Goal: Task Accomplishment & Management: Use online tool/utility

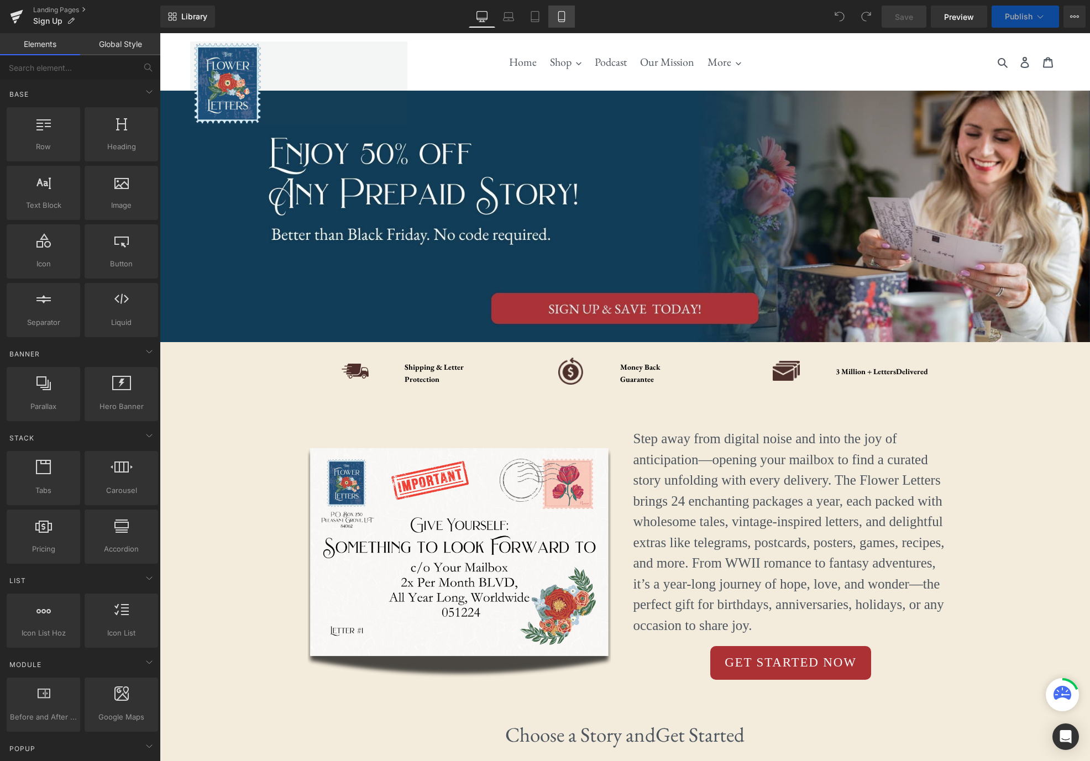
click at [566, 18] on icon at bounding box center [561, 16] width 11 height 11
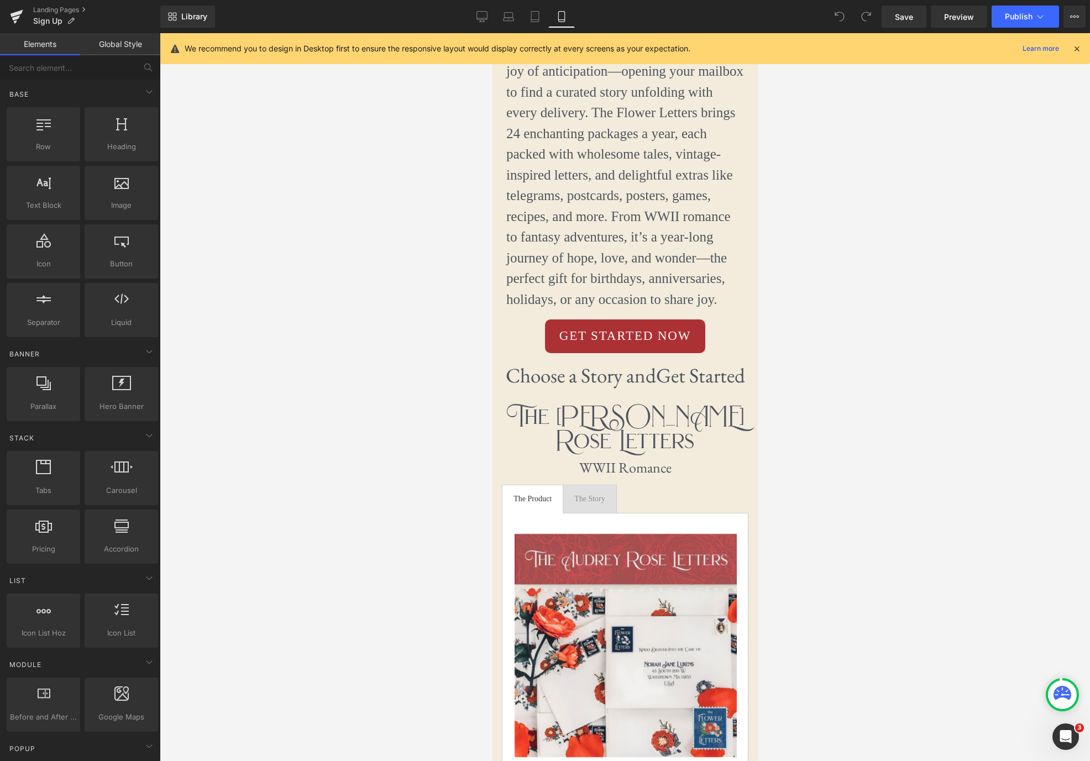
scroll to position [699, 0]
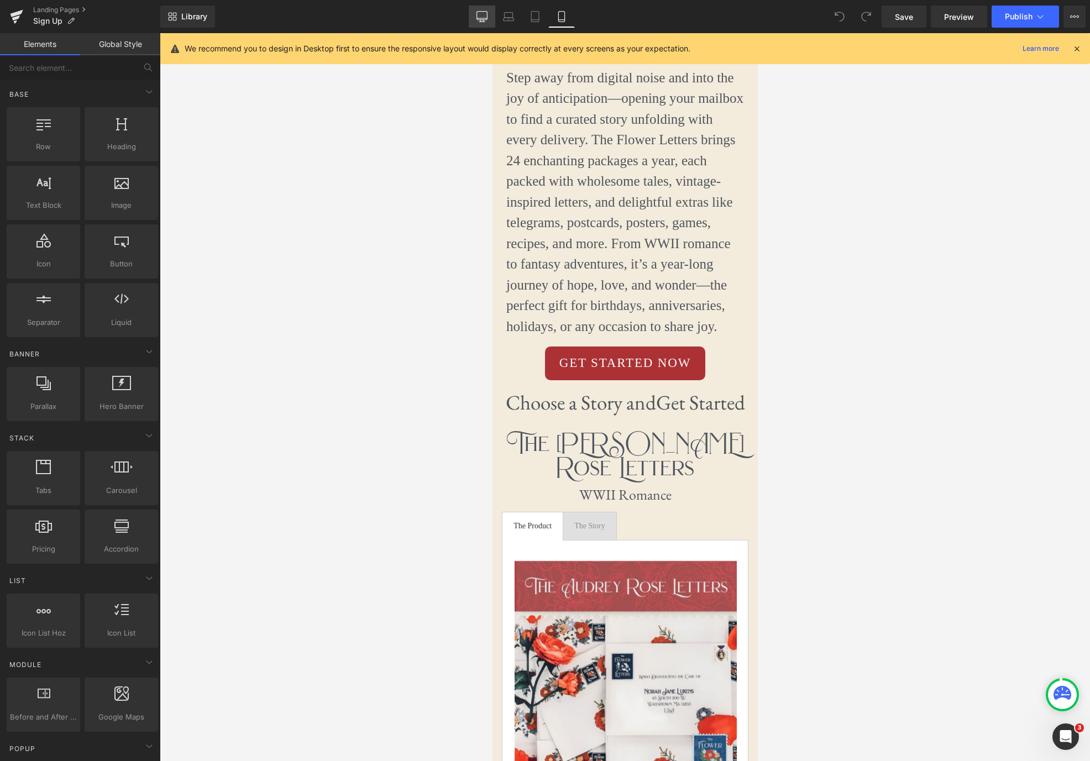
click at [482, 20] on icon at bounding box center [481, 16] width 11 height 11
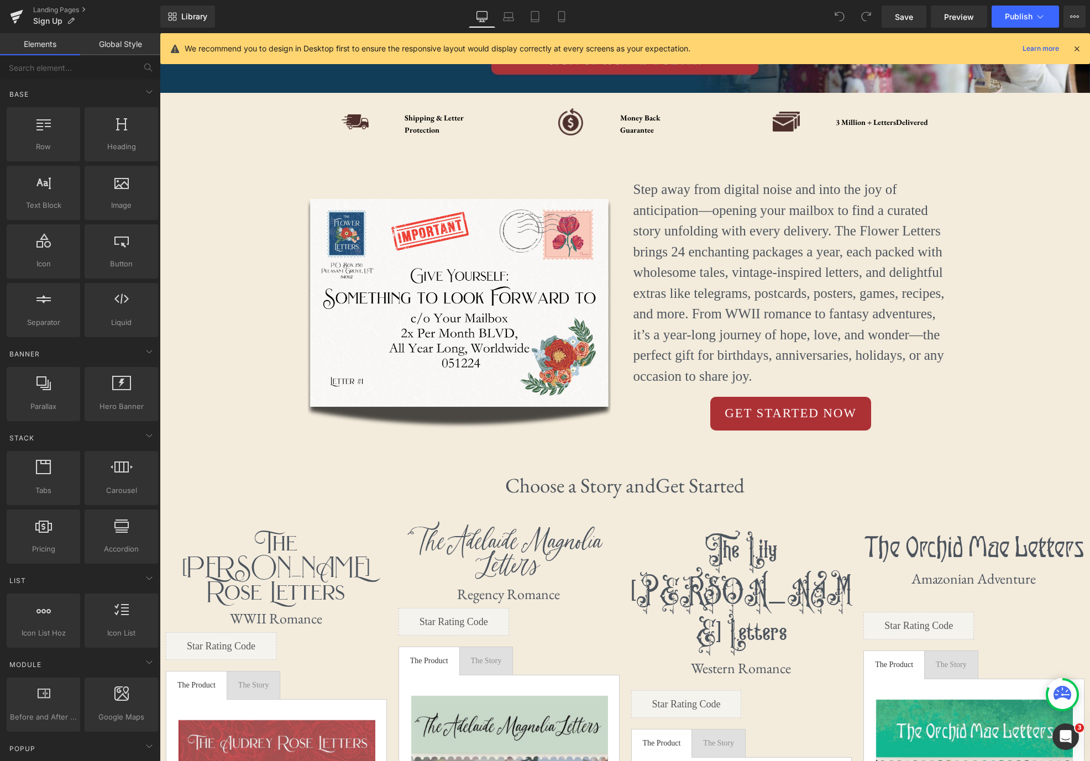
scroll to position [155, 0]
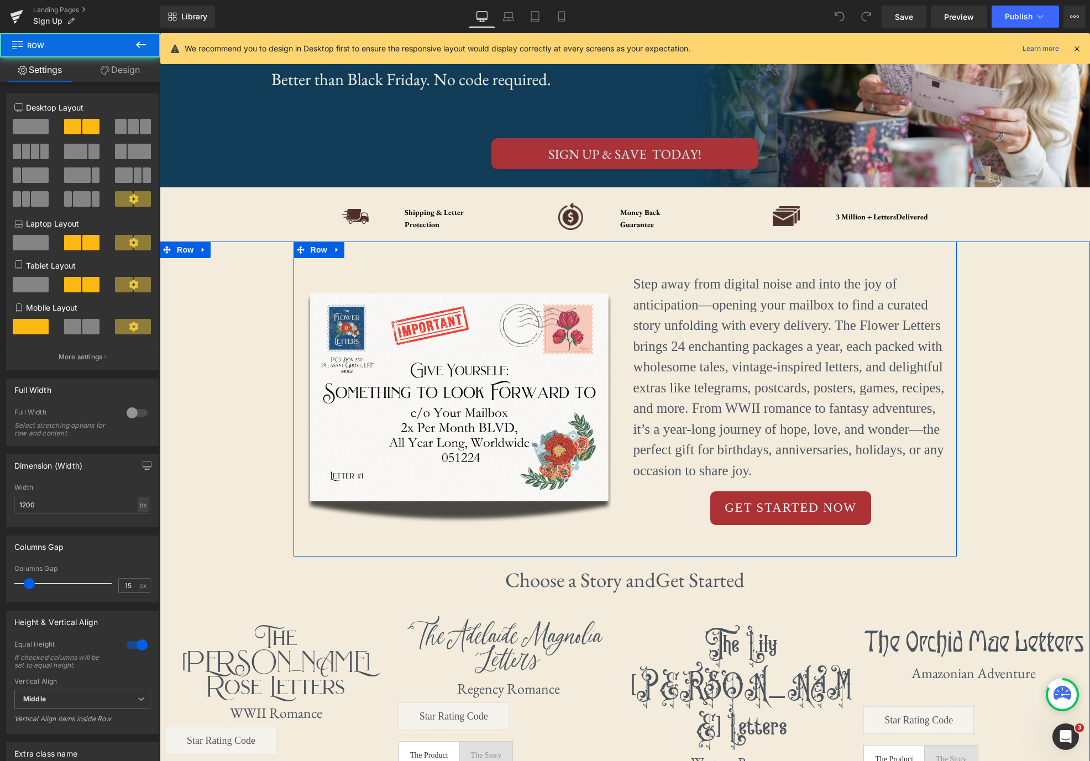
click at [779, 273] on div "Step away from digital noise and into the joy of anticipation—opening your mail…" at bounding box center [791, 399] width 332 height 315
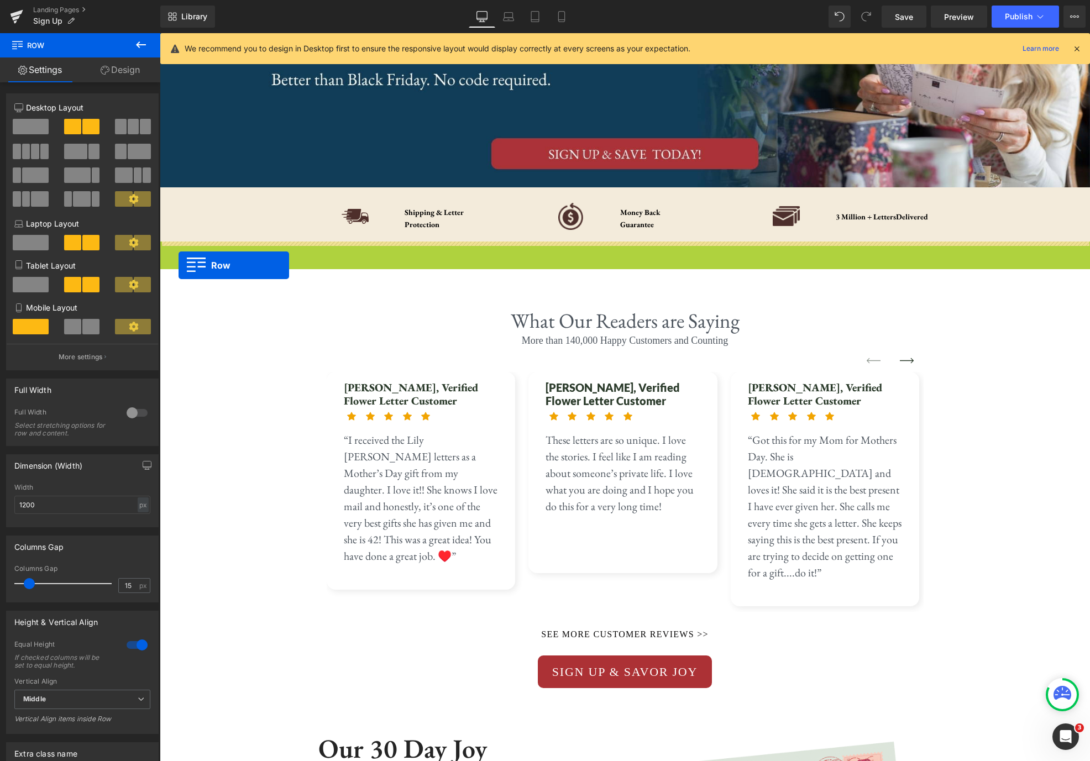
drag, startPoint x: 169, startPoint y: 250, endPoint x: 179, endPoint y: 265, distance: 17.6
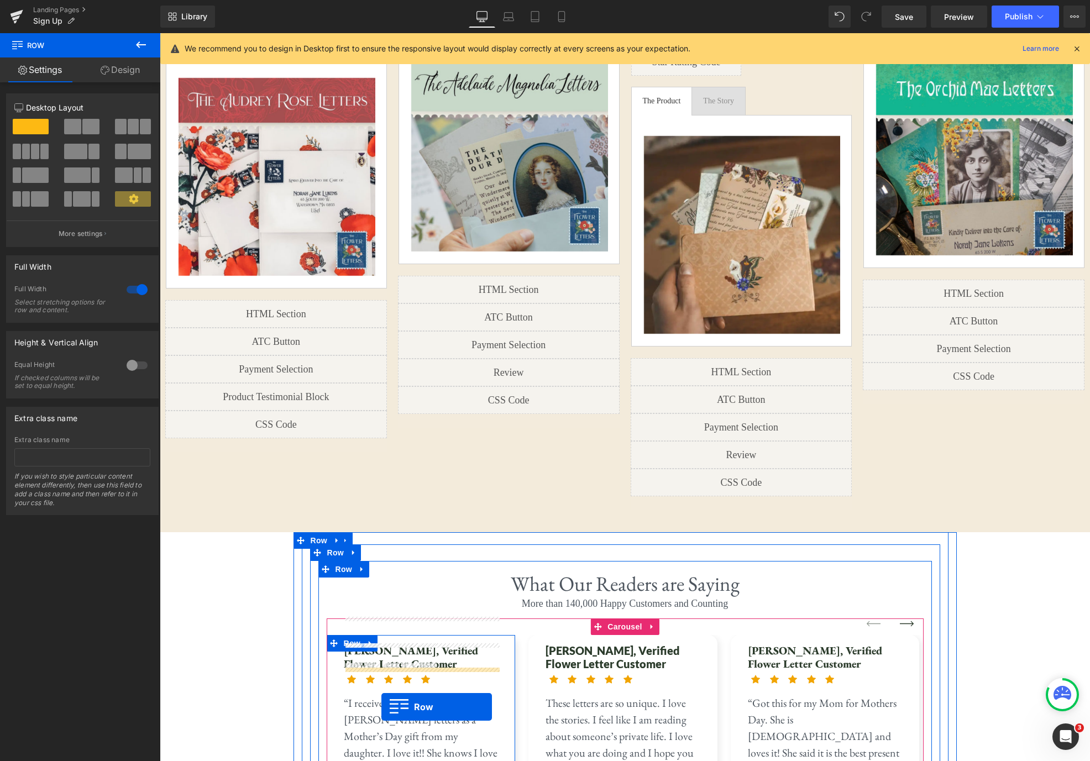
scroll to position [615, 0]
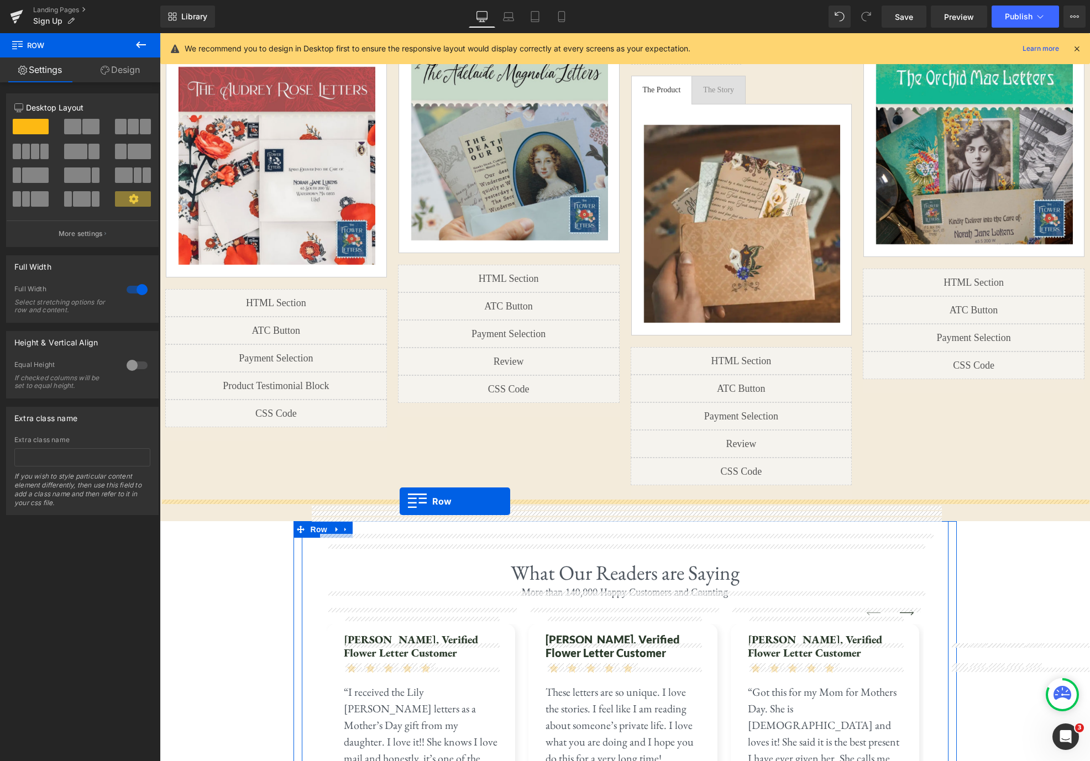
drag, startPoint x: 297, startPoint y: 186, endPoint x: 400, endPoint y: 501, distance: 331.2
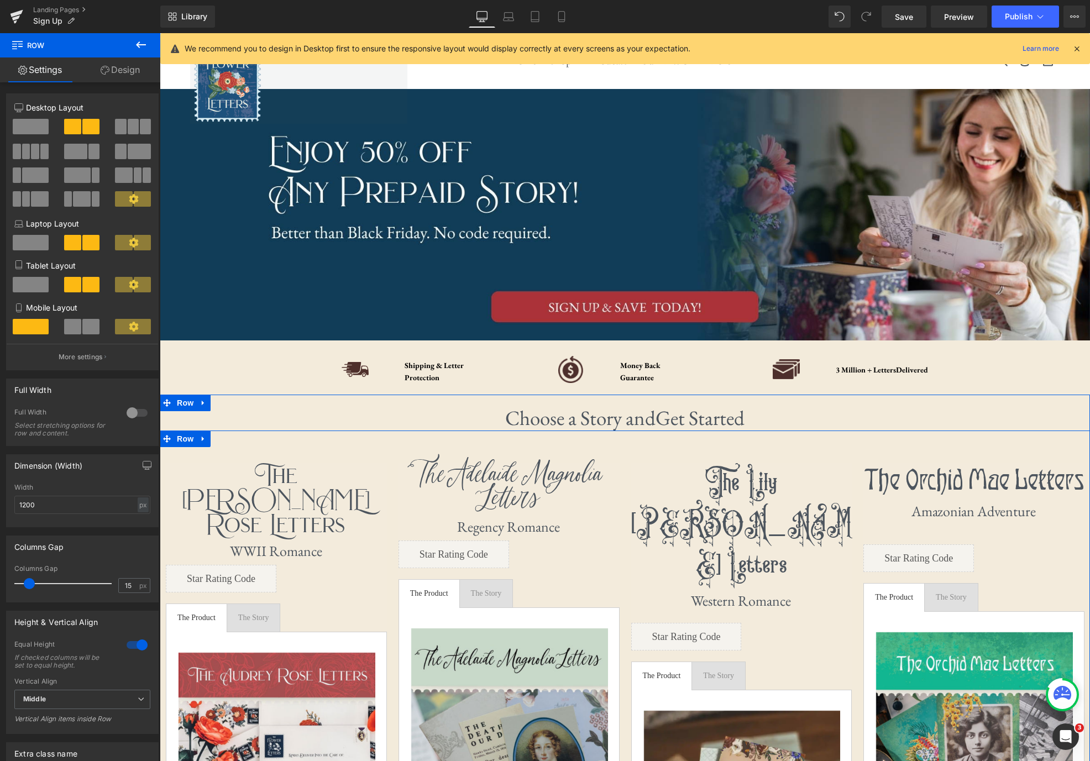
scroll to position [0, 0]
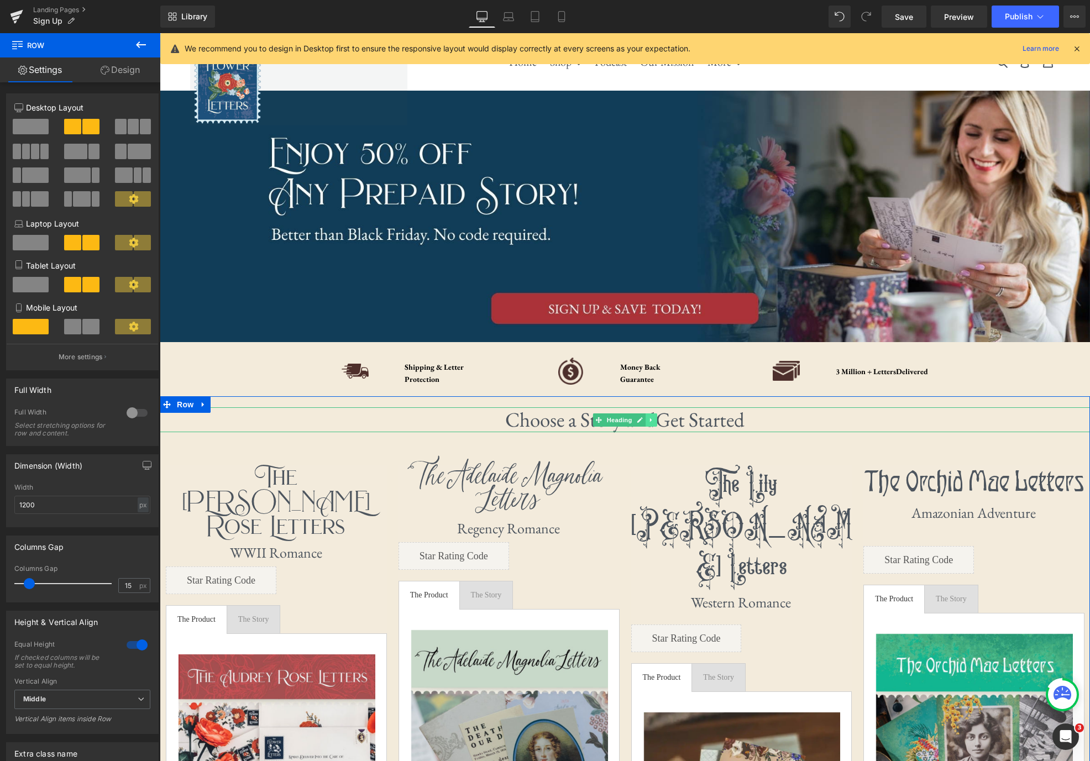
click at [654, 421] on icon at bounding box center [651, 420] width 6 height 7
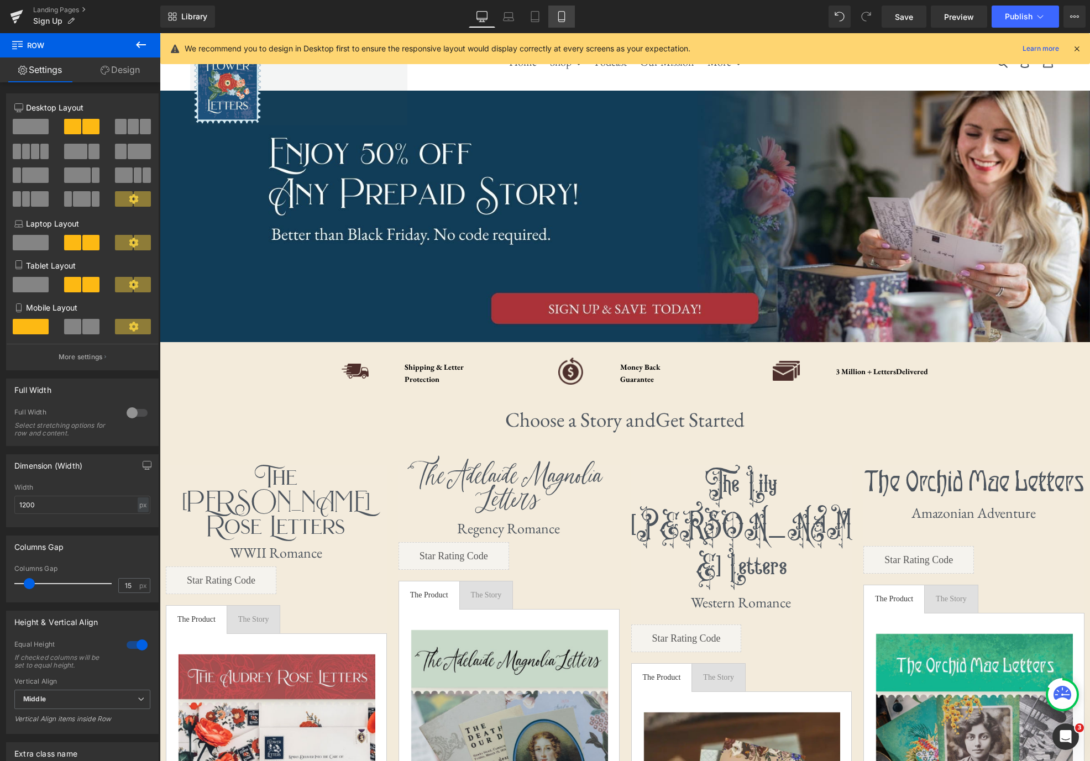
drag, startPoint x: 560, startPoint y: 21, endPoint x: 557, endPoint y: 58, distance: 37.1
click at [560, 21] on icon at bounding box center [561, 16] width 11 height 11
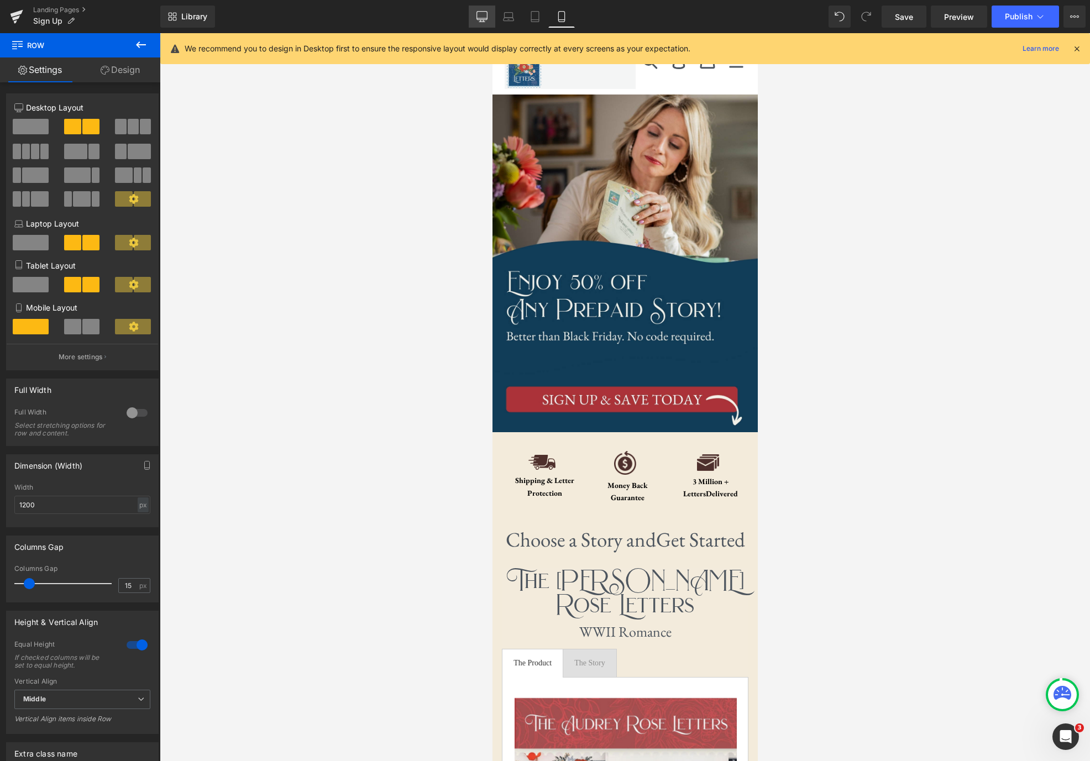
click at [476, 14] on link "Desktop" at bounding box center [482, 17] width 27 height 22
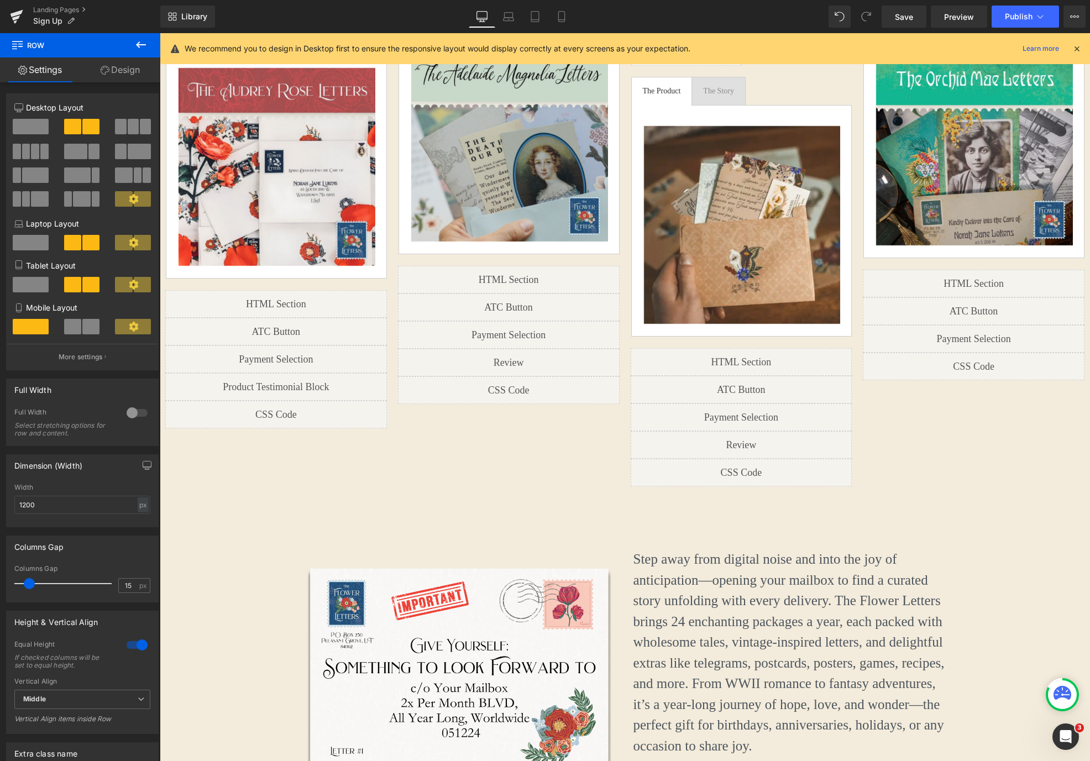
scroll to position [587, 0]
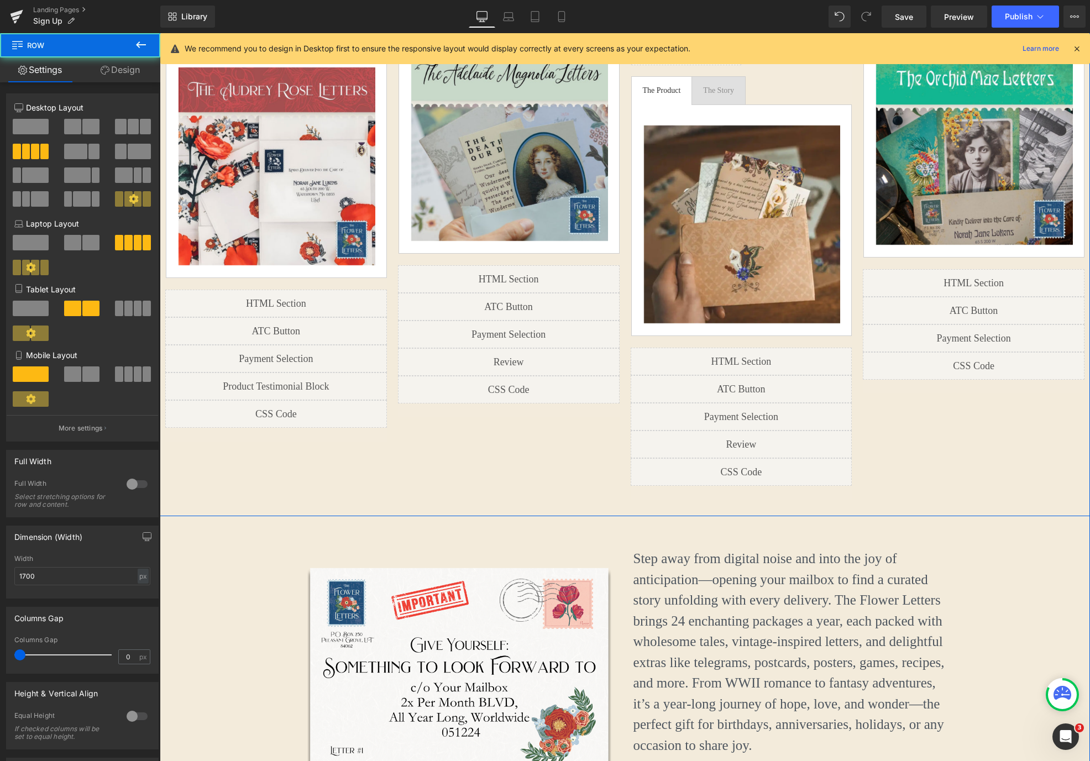
click at [679, 475] on div "The [PERSON_NAME] Letters Heading WWII Romance Heading First letter mails in 1-…" at bounding box center [625, 180] width 930 height 671
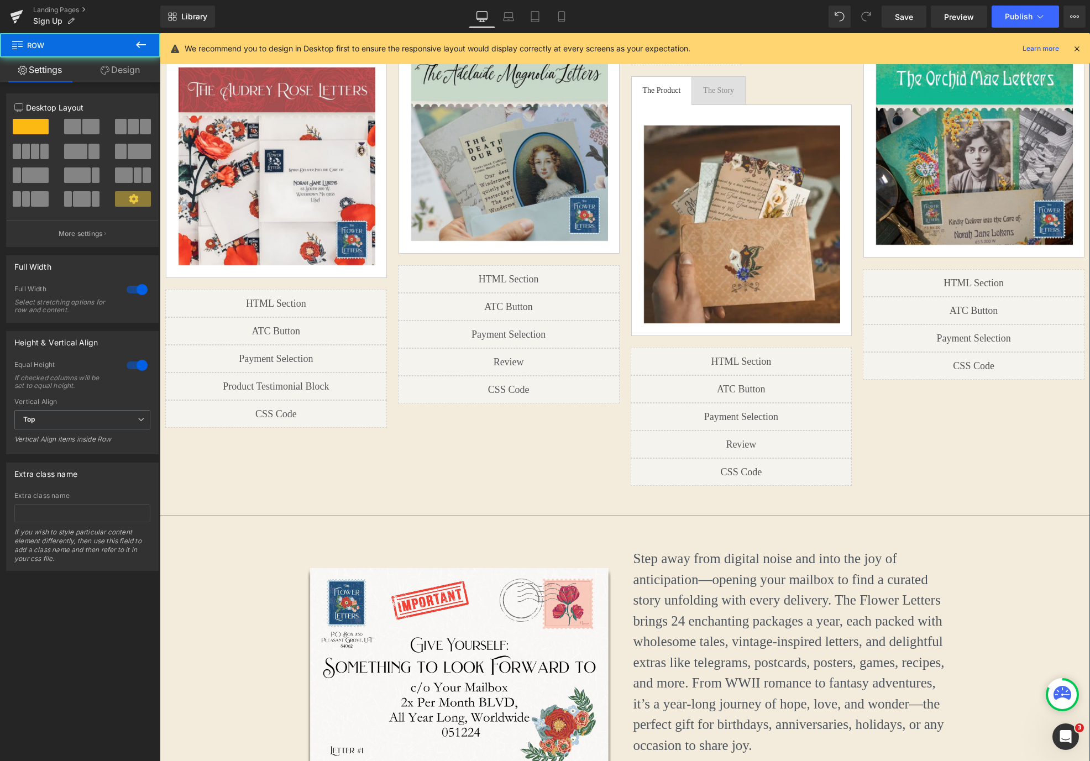
drag, startPoint x: 686, startPoint y: 500, endPoint x: 686, endPoint y: 484, distance: 15.5
click at [686, 484] on div "Choose a Story and Get Started Heading The [PERSON_NAME] Letters Heading WWII R…" at bounding box center [625, 162] width 930 height 707
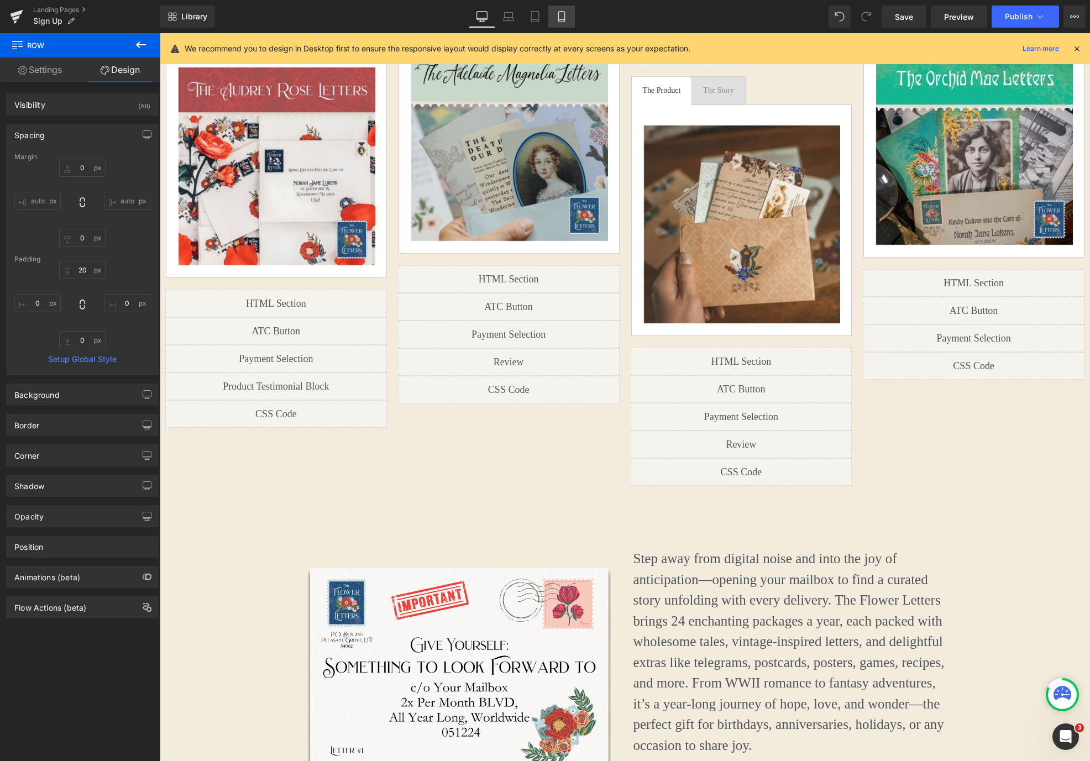
click at [551, 16] on link "Mobile" at bounding box center [561, 17] width 27 height 22
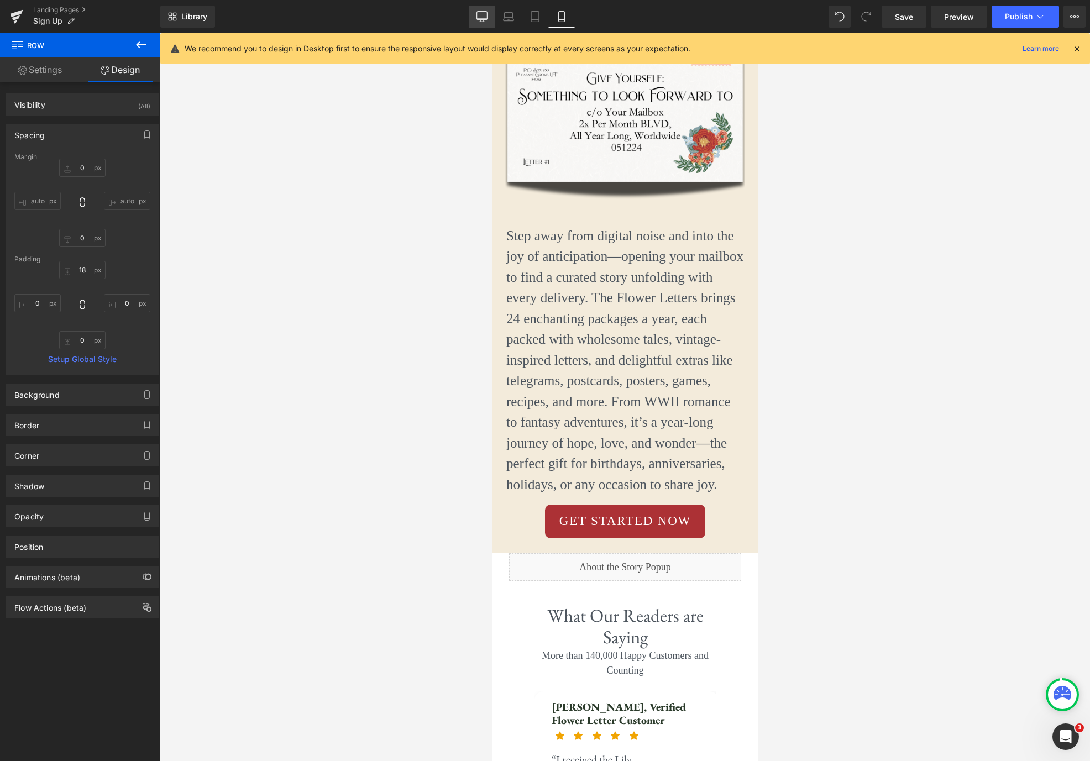
drag, startPoint x: 487, startPoint y: 17, endPoint x: 313, endPoint y: 68, distance: 181.4
click at [487, 17] on icon at bounding box center [482, 16] width 11 height 8
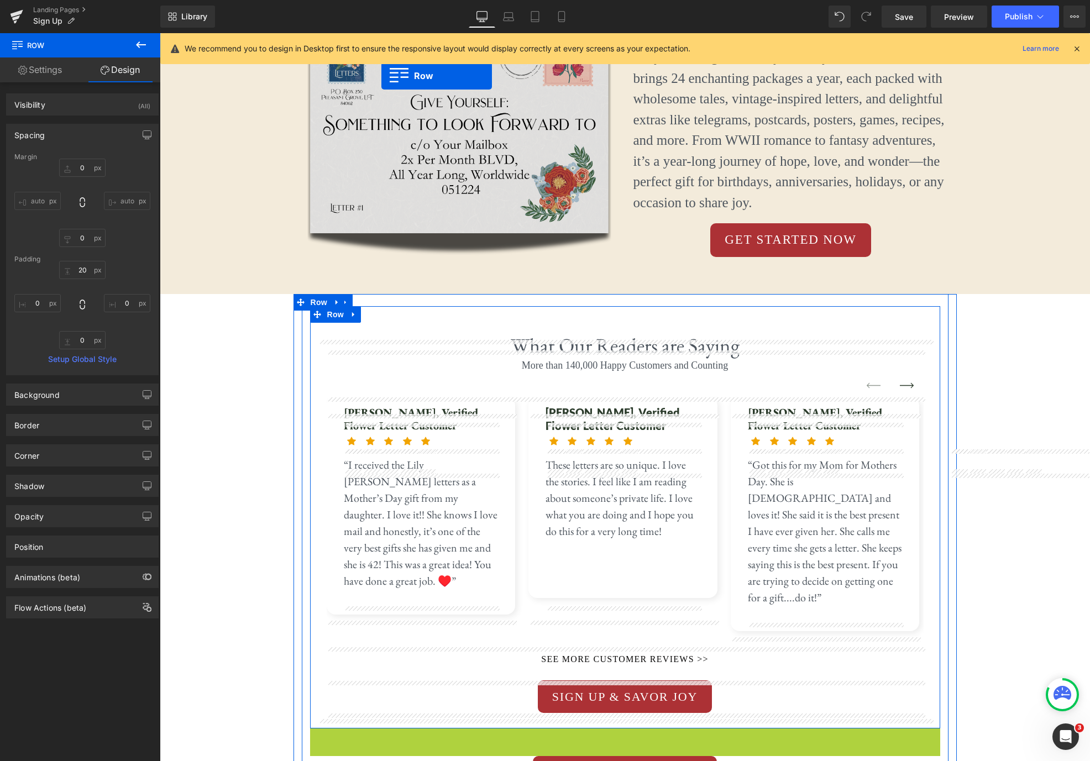
scroll to position [1063, 0]
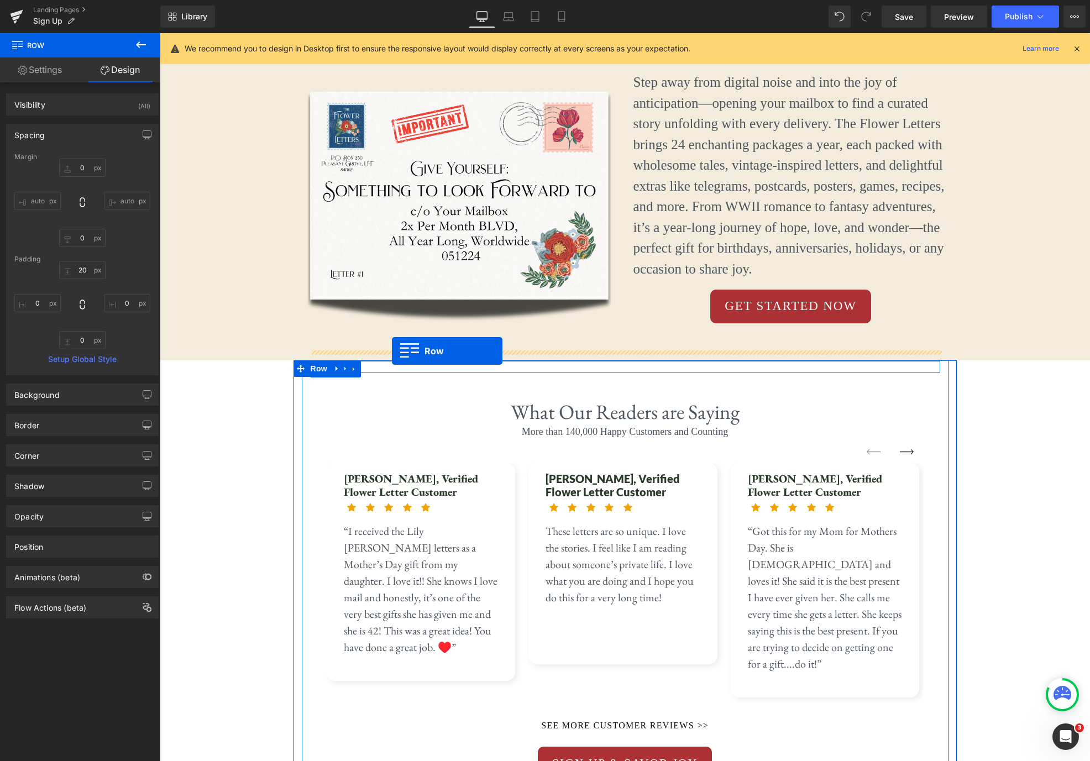
drag, startPoint x: 314, startPoint y: 441, endPoint x: 392, endPoint y: 351, distance: 118.8
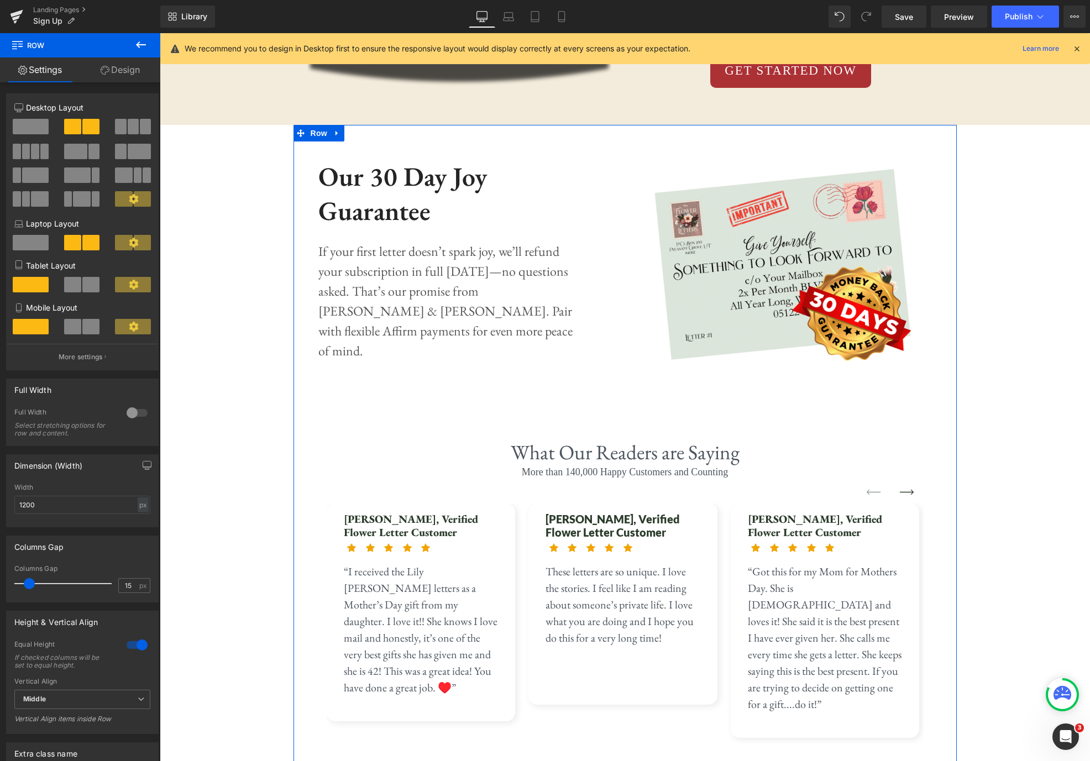
scroll to position [1501, 0]
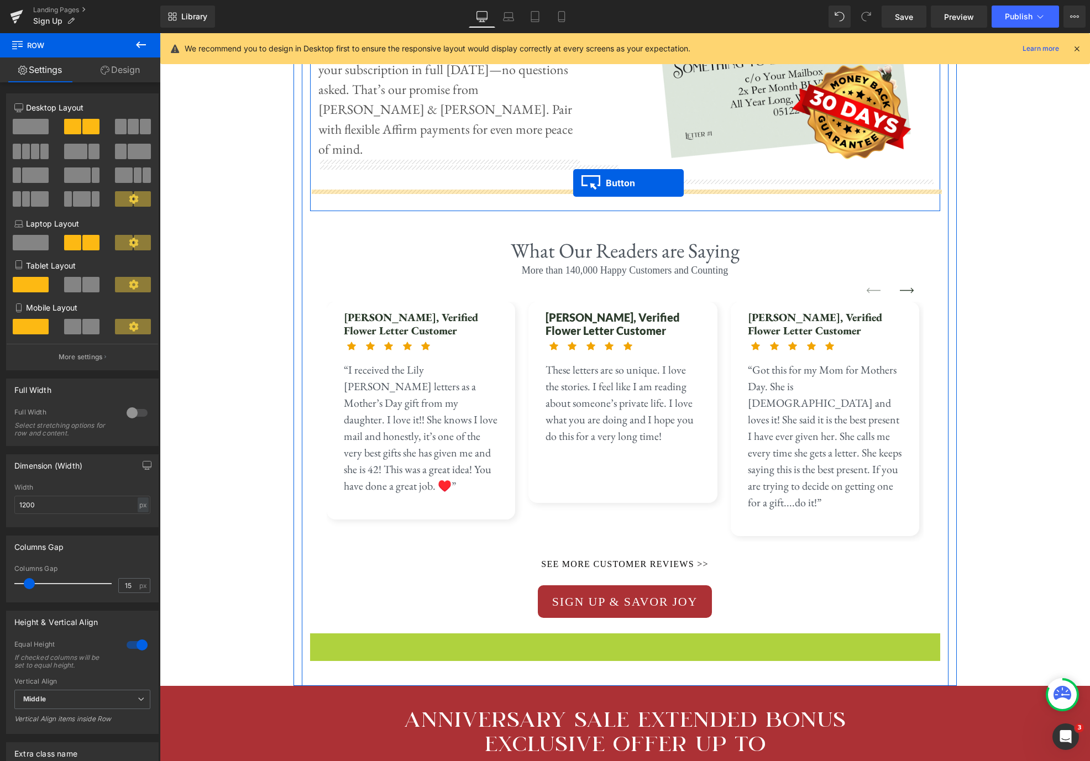
drag, startPoint x: 604, startPoint y: 618, endPoint x: 573, endPoint y: 183, distance: 436.6
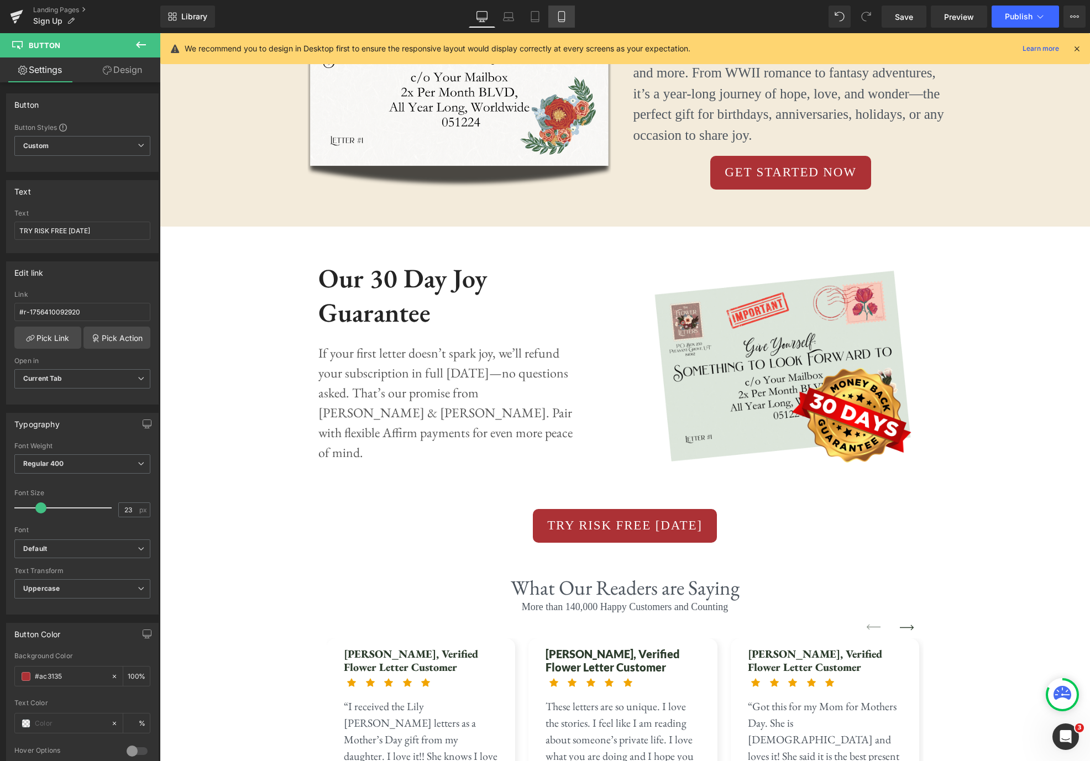
click at [568, 19] on link "Mobile" at bounding box center [561, 17] width 27 height 22
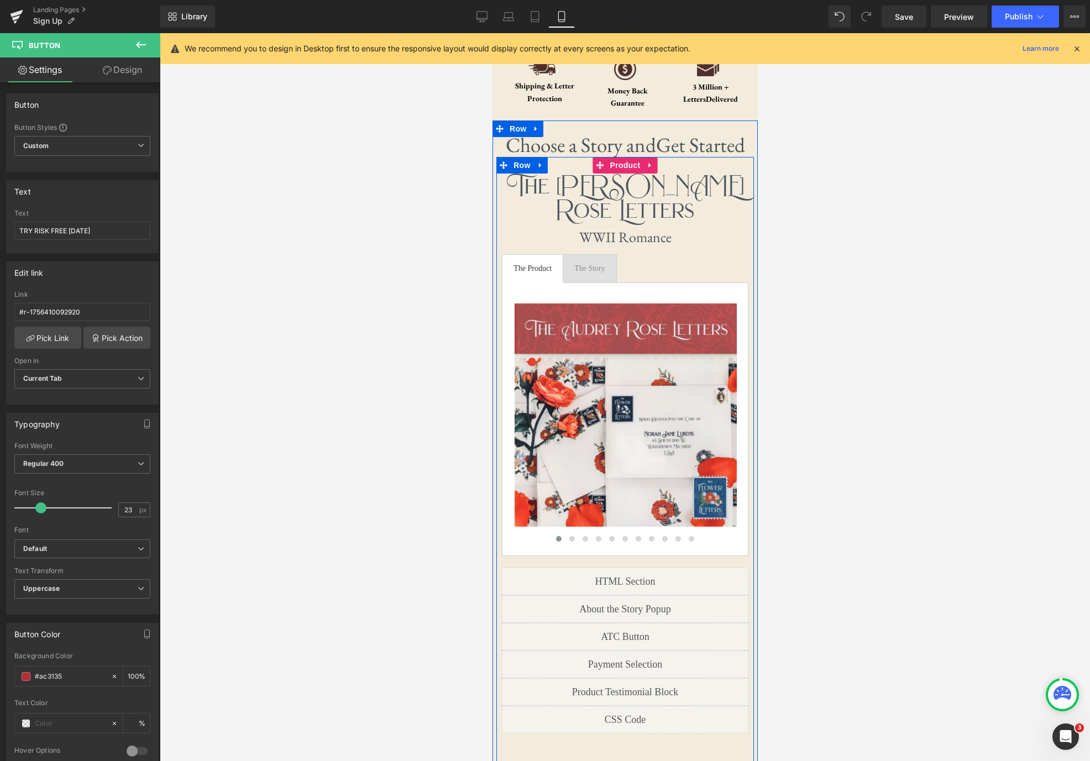
scroll to position [394, 0]
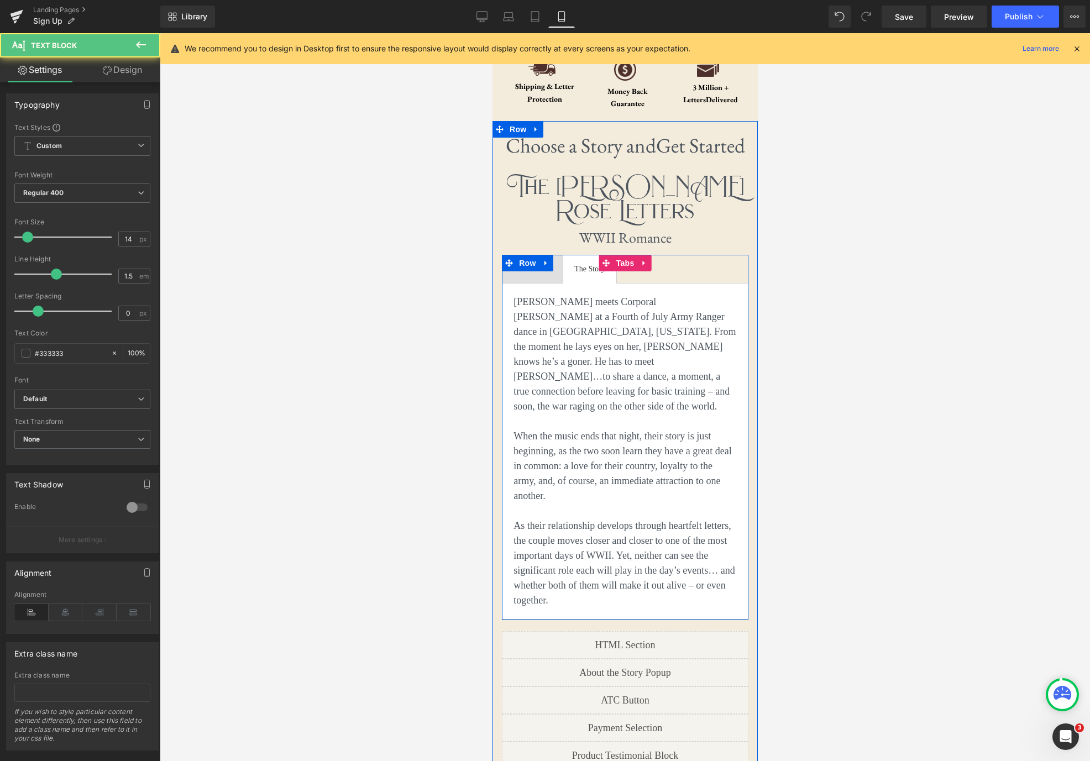
click at [600, 269] on div "The Product Text Block The Story Text Block [PERSON_NAME] meets Corporal [PERSO…" at bounding box center [624, 437] width 246 height 365
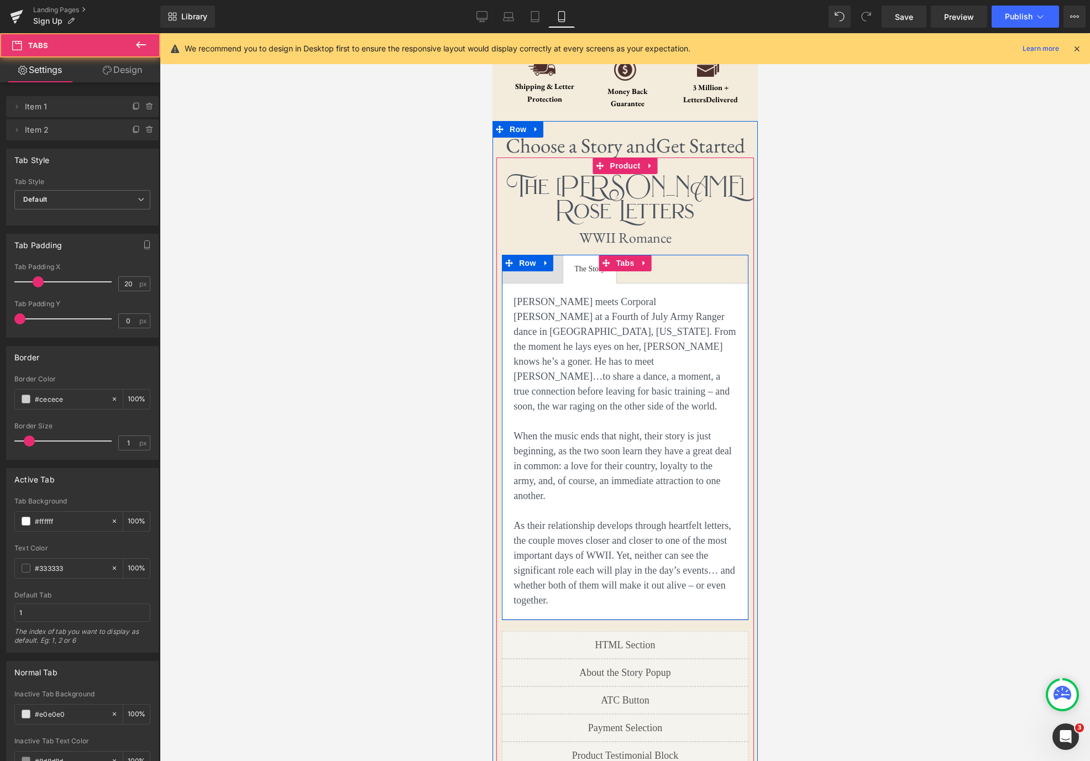
click at [536, 276] on span "The Product Text Block" at bounding box center [532, 269] width 60 height 28
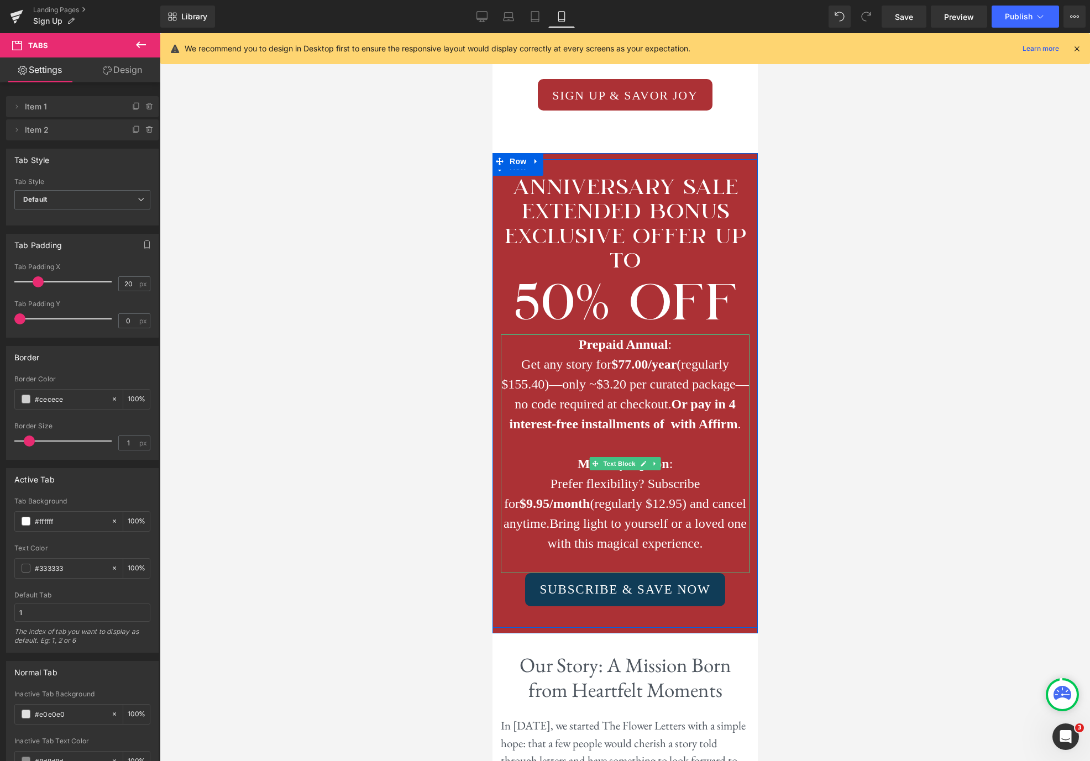
scroll to position [5087, 0]
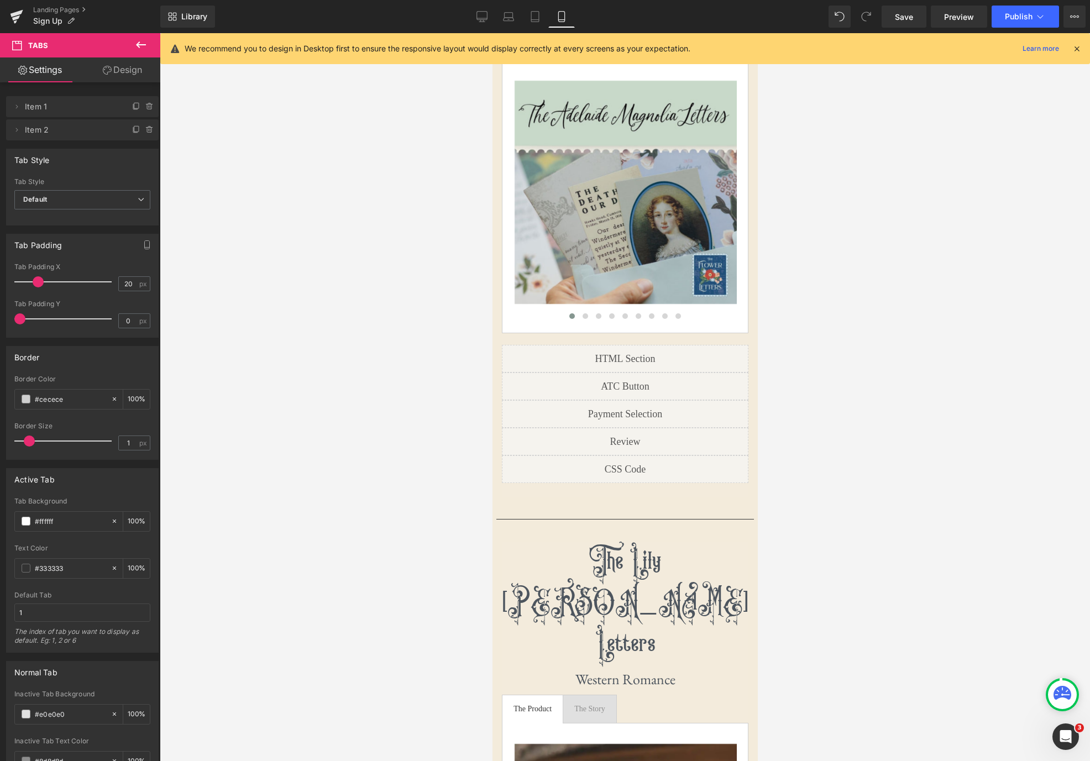
drag, startPoint x: 483, startPoint y: 15, endPoint x: 453, endPoint y: 18, distance: 30.5
click at [483, 15] on icon at bounding box center [481, 16] width 11 height 11
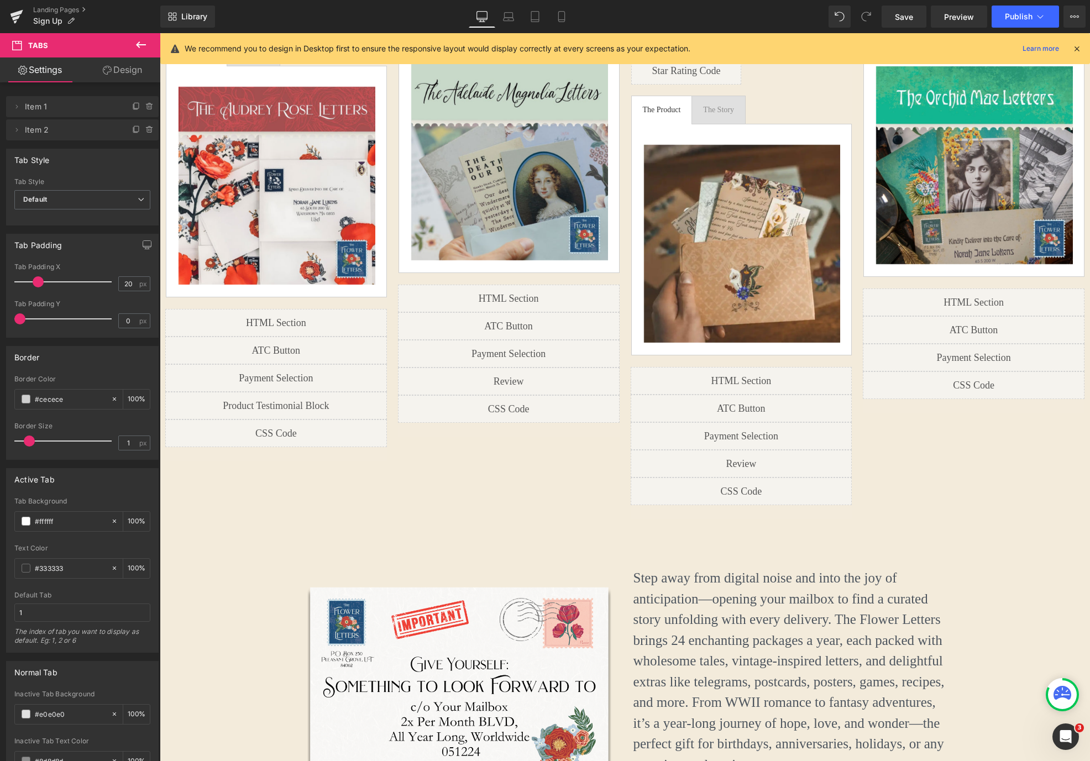
scroll to position [568, 0]
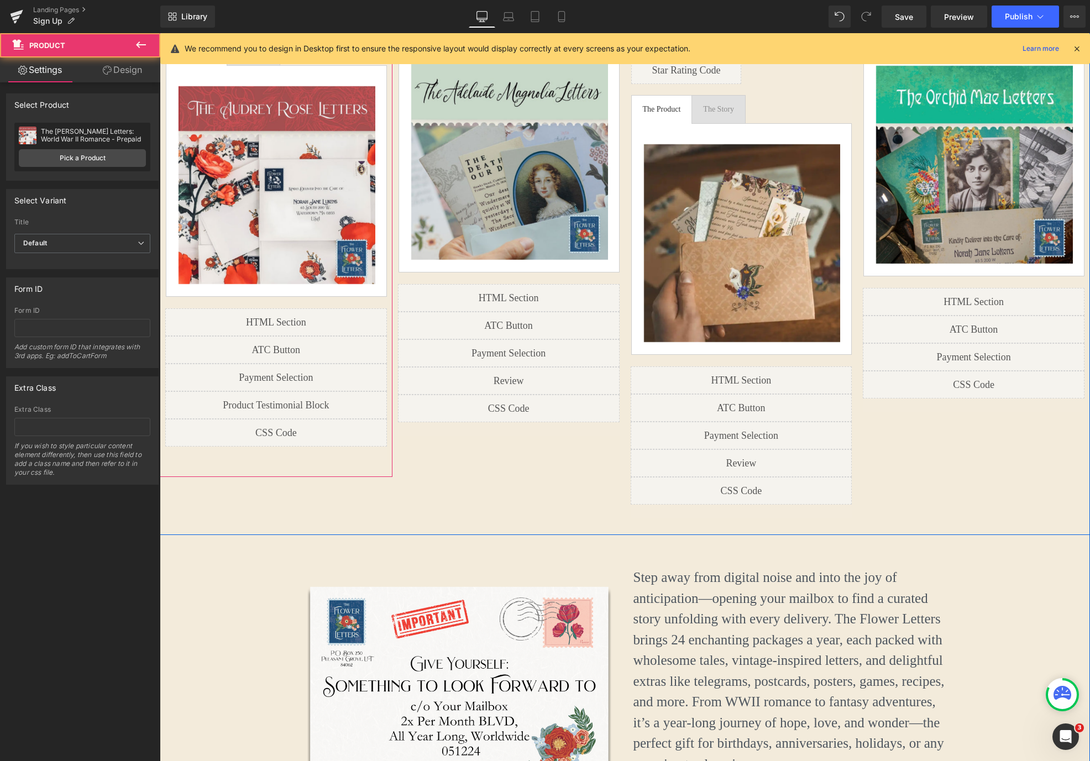
click at [360, 446] on div "The [PERSON_NAME] Letters Heading WWII Romance Heading First letter mails in 1-…" at bounding box center [276, 178] width 233 height 597
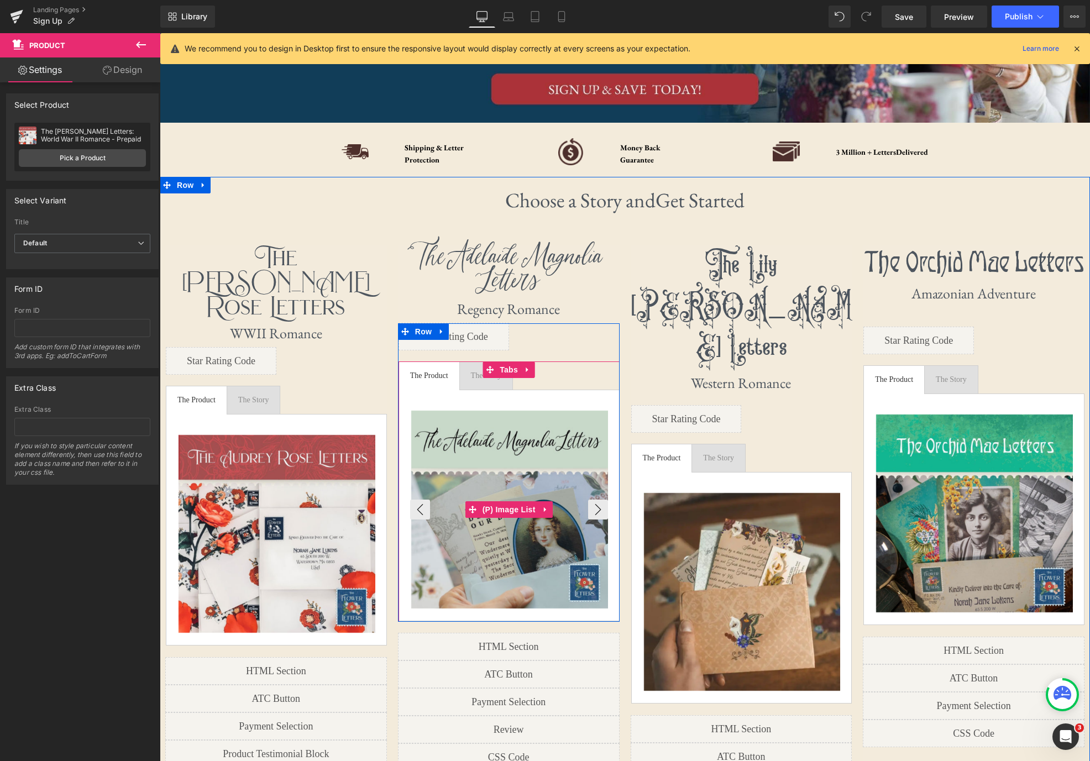
scroll to position [0, 0]
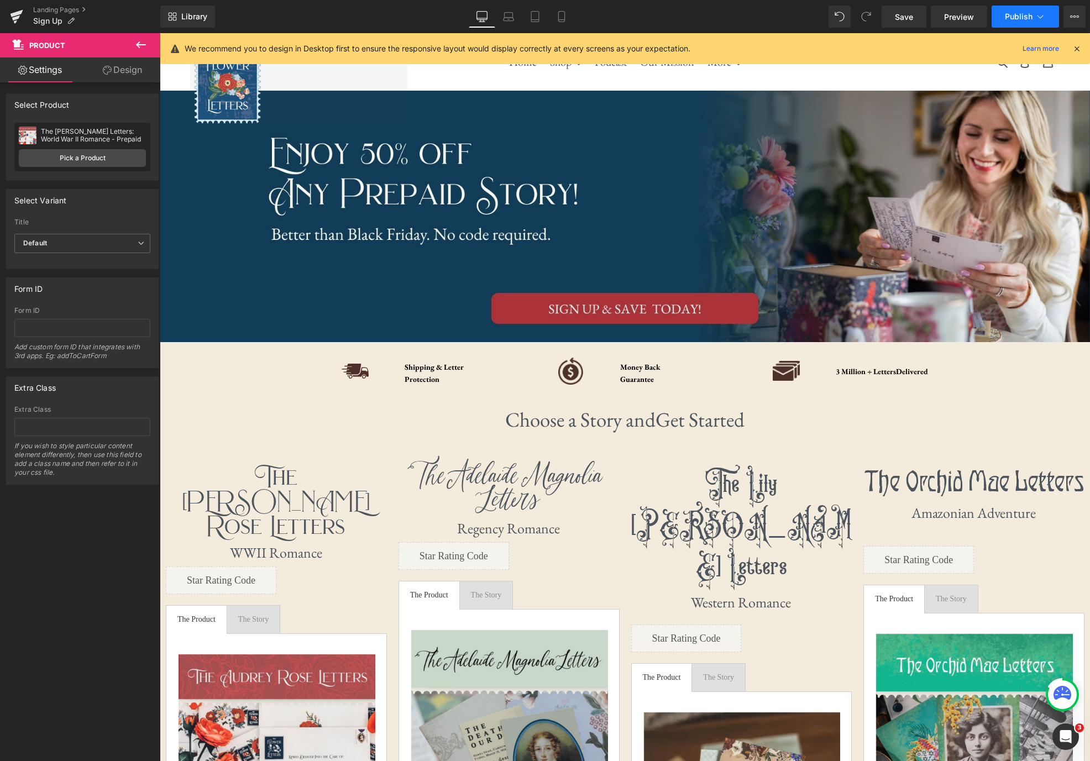
click at [1043, 19] on icon at bounding box center [1040, 16] width 11 height 11
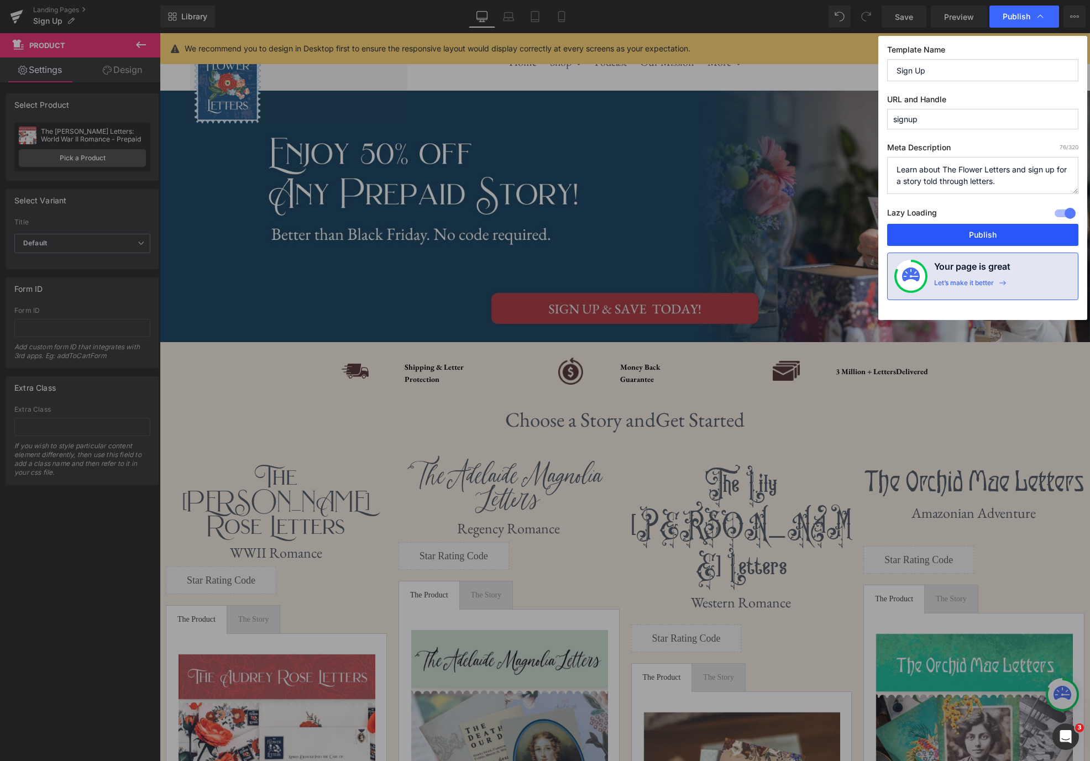
drag, startPoint x: 995, startPoint y: 232, endPoint x: 836, endPoint y: 199, distance: 163.1
click at [995, 232] on button "Publish" at bounding box center [982, 235] width 191 height 22
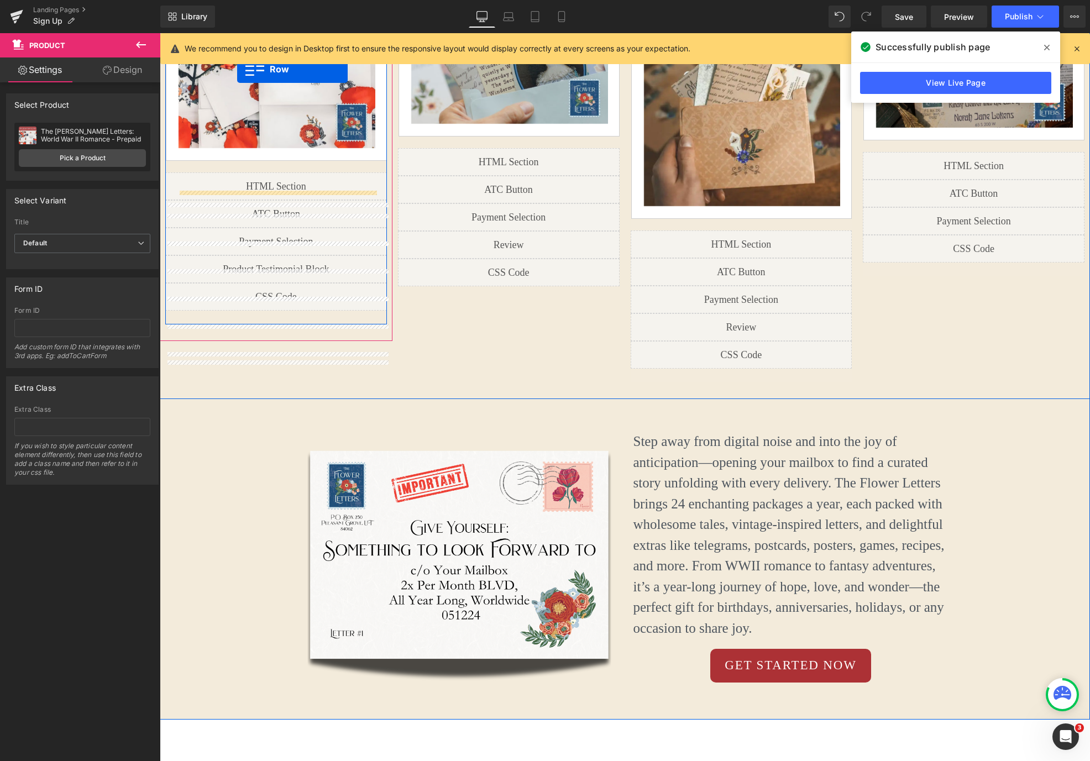
scroll to position [583, 0]
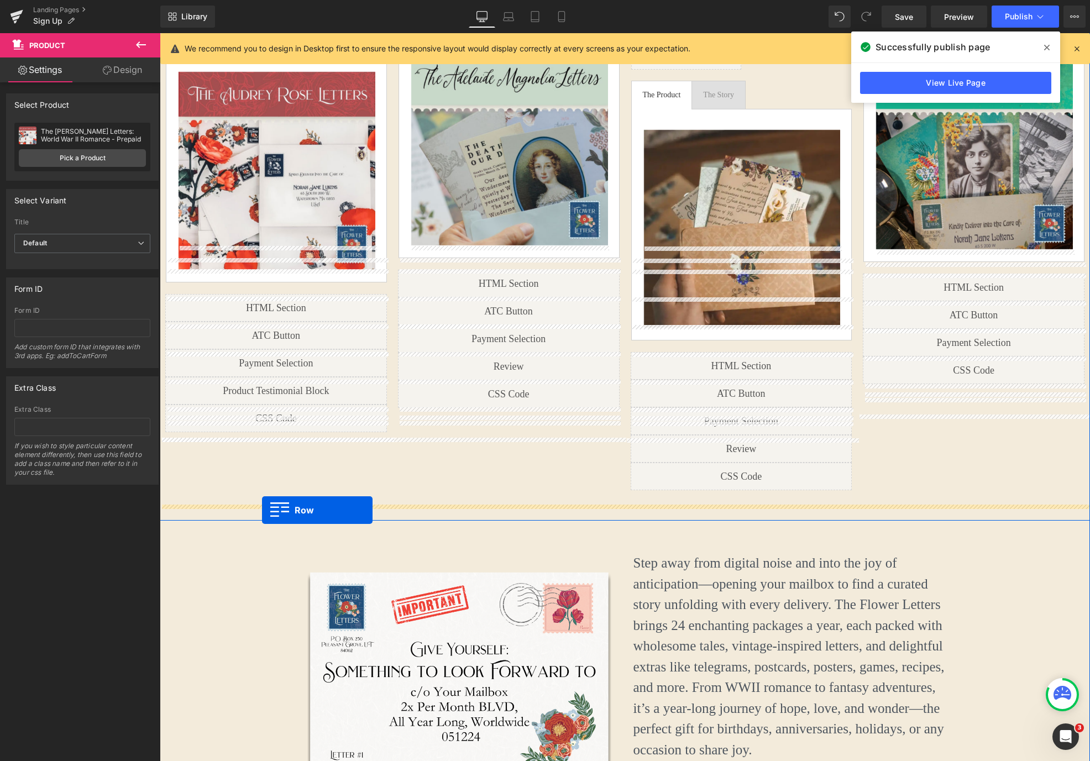
drag, startPoint x: 167, startPoint y: 424, endPoint x: 262, endPoint y: 510, distance: 127.6
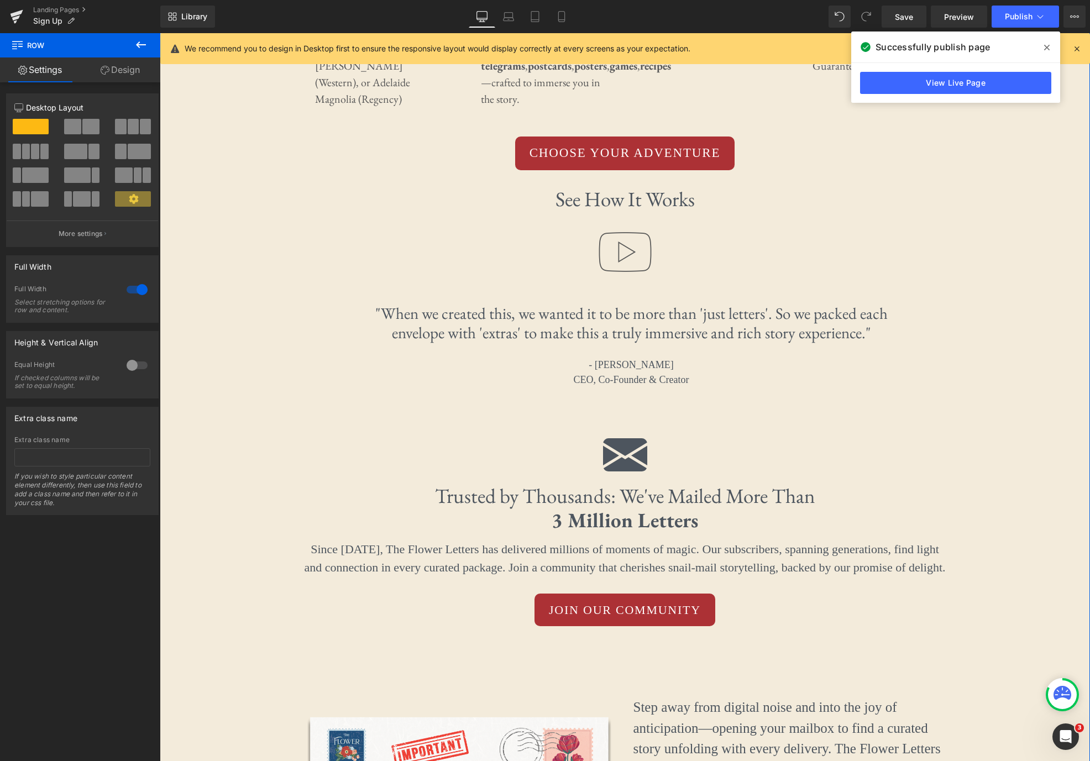
scroll to position [1320, 0]
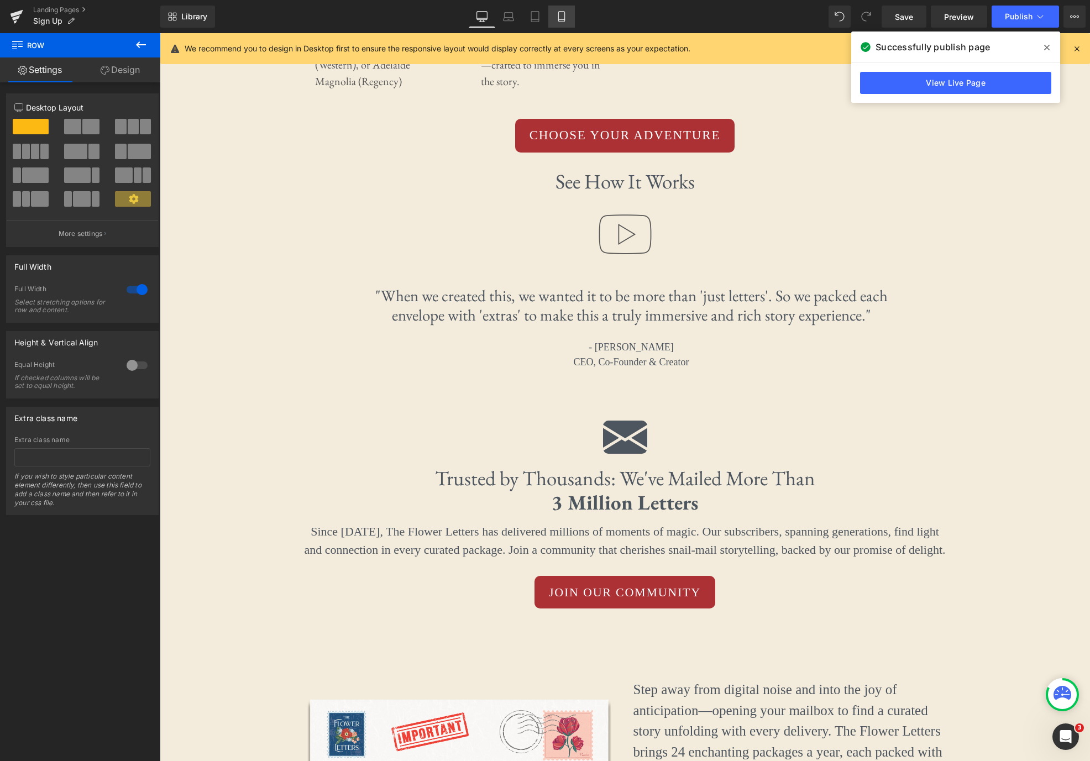
click at [559, 19] on icon at bounding box center [561, 16] width 11 height 11
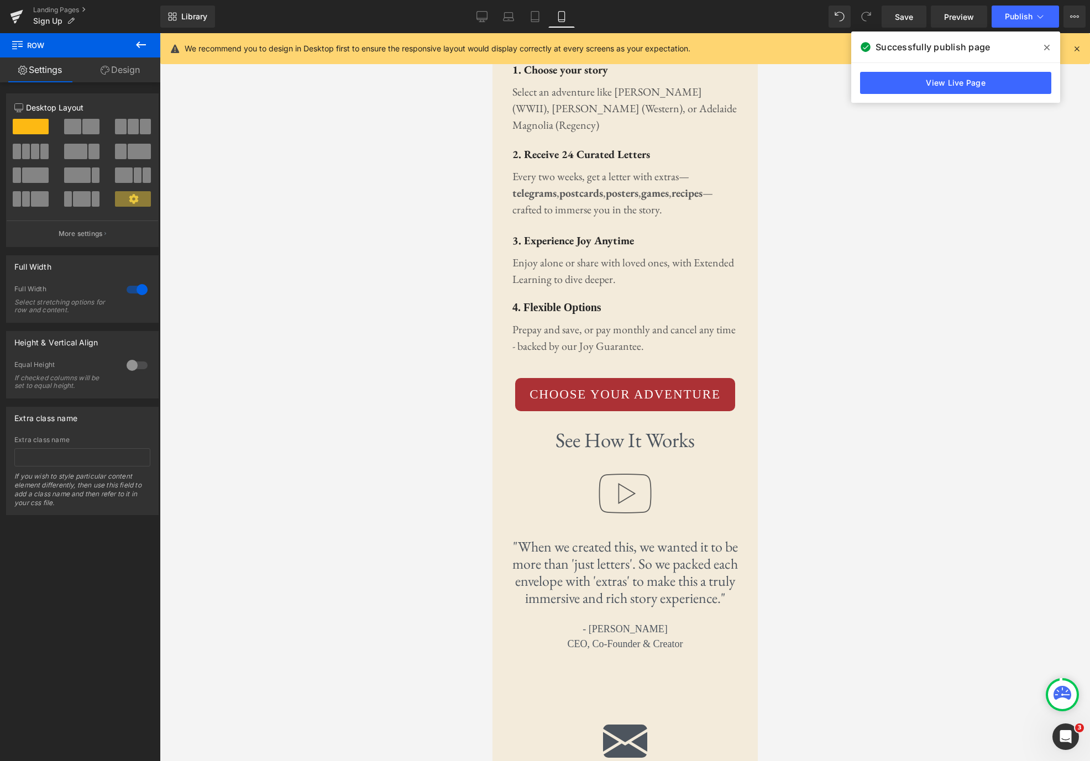
scroll to position [3841, 0]
click at [1045, 20] on icon at bounding box center [1040, 16] width 11 height 11
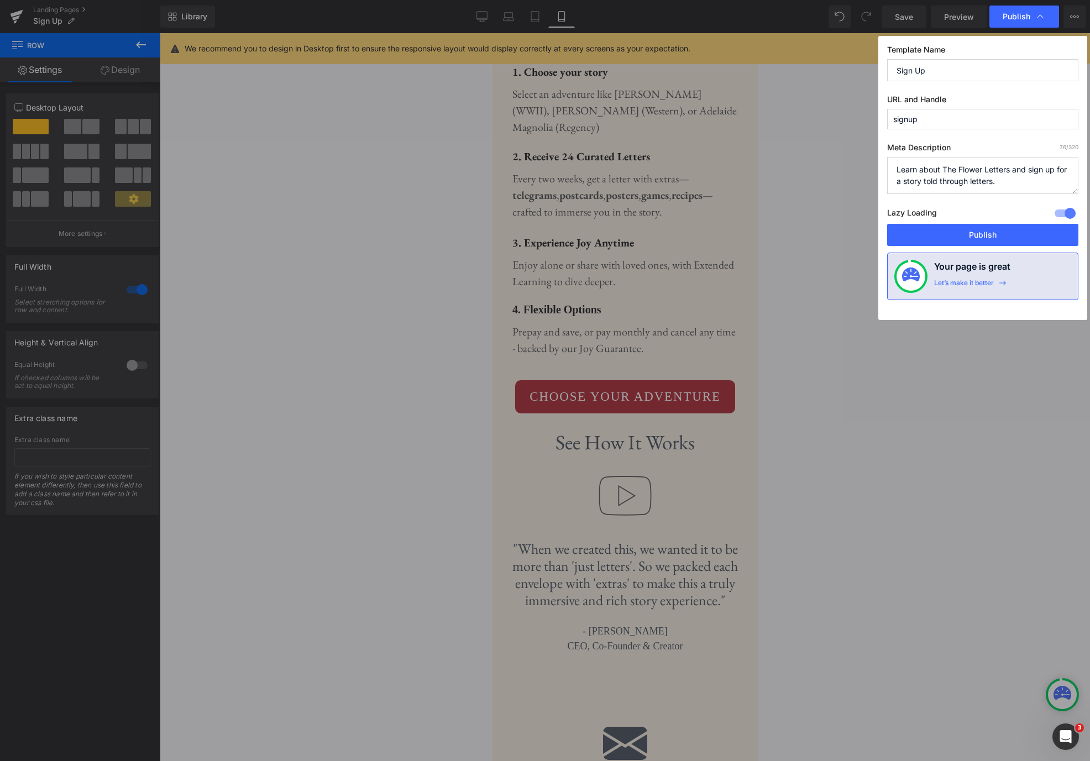
click at [1016, 225] on button "Publish" at bounding box center [982, 235] width 191 height 22
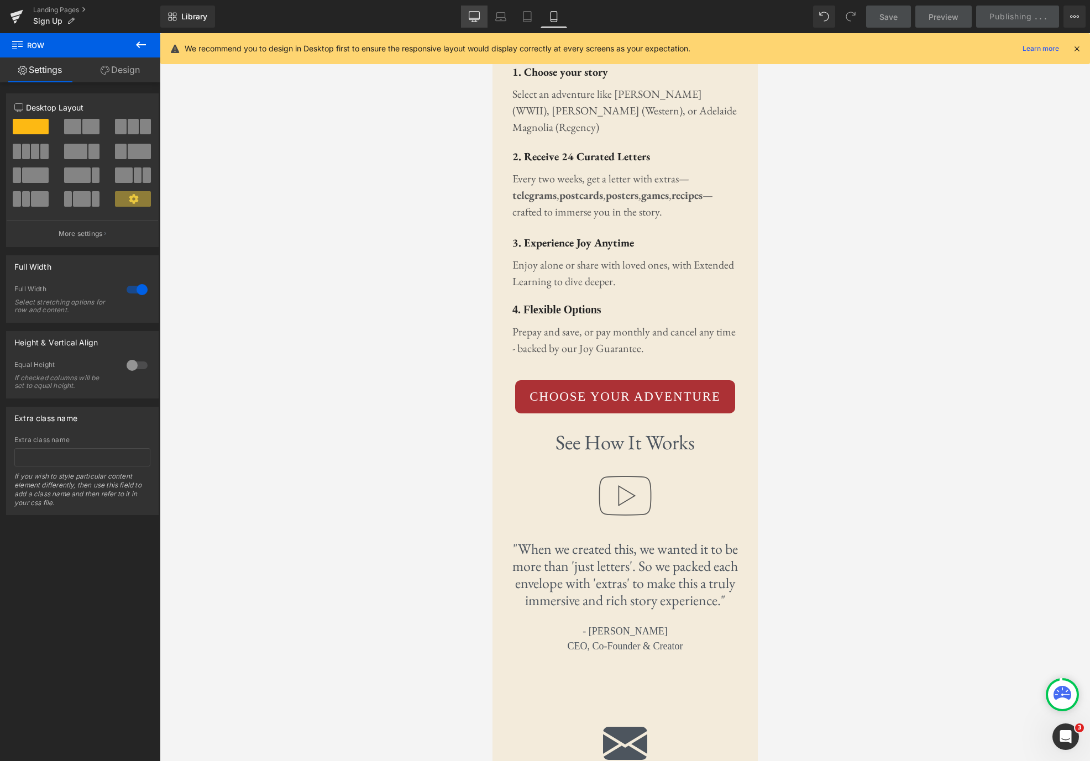
click at [468, 19] on link "Desktop" at bounding box center [474, 17] width 27 height 22
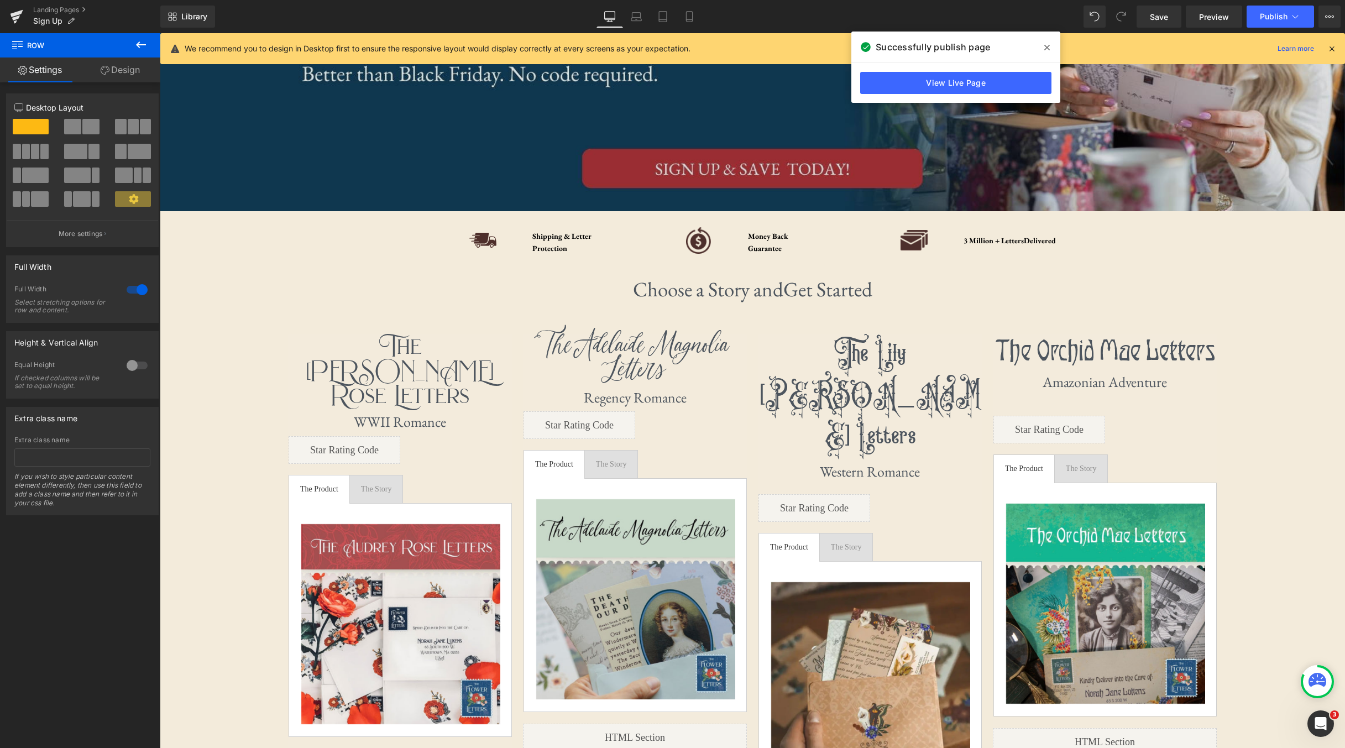
scroll to position [0, 0]
